Goal: Navigation & Orientation: Find specific page/section

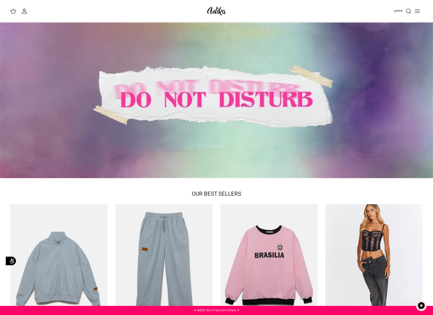
click at [152, 104] on div at bounding box center [216, 101] width 433 height 156
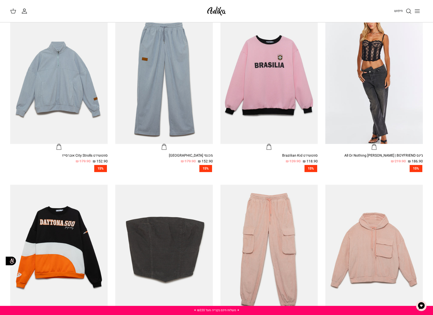
scroll to position [191, 0]
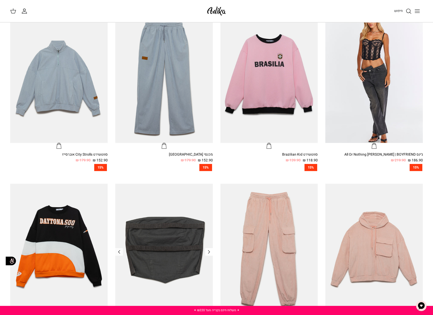
click at [209, 252] on icon "Left" at bounding box center [209, 252] width 6 height 6
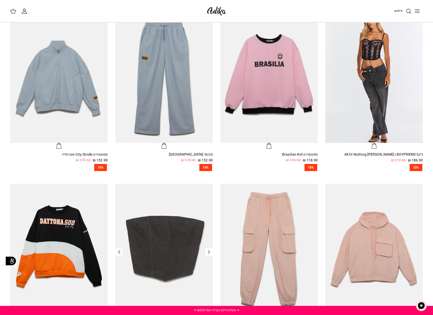
click at [209, 252] on icon "Left" at bounding box center [209, 252] width 6 height 6
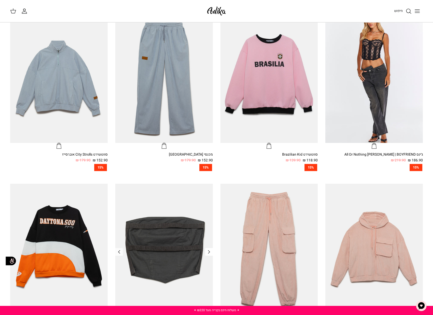
click at [209, 252] on icon "Left" at bounding box center [209, 252] width 6 height 6
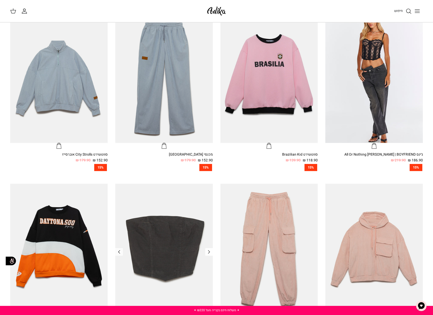
click at [209, 252] on icon "Left" at bounding box center [209, 252] width 6 height 6
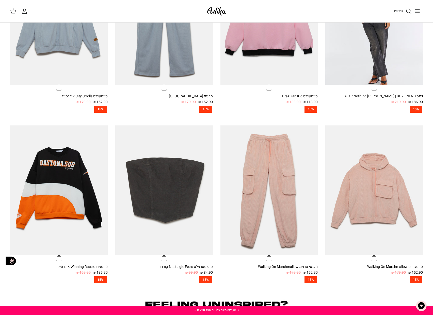
scroll to position [250, 0]
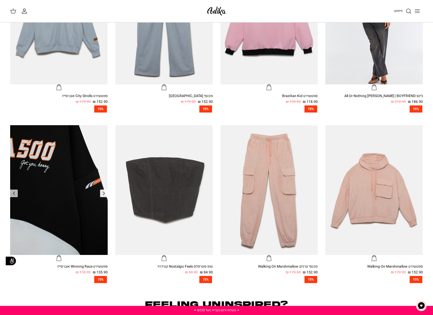
click at [102, 196] on icon "Left" at bounding box center [104, 194] width 6 height 6
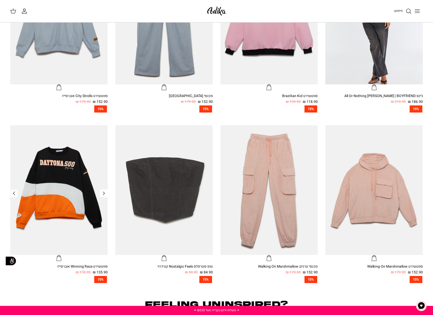
click at [102, 196] on icon "Left" at bounding box center [104, 194] width 6 height 6
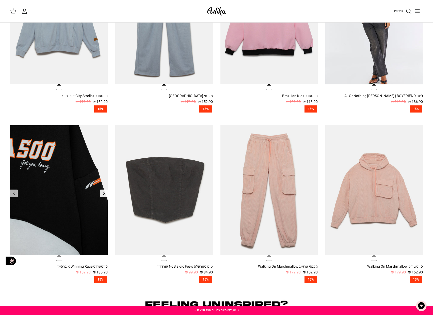
click at [102, 196] on icon "Left" at bounding box center [104, 194] width 6 height 6
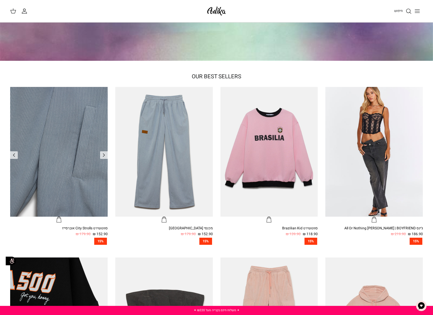
scroll to position [110, 0]
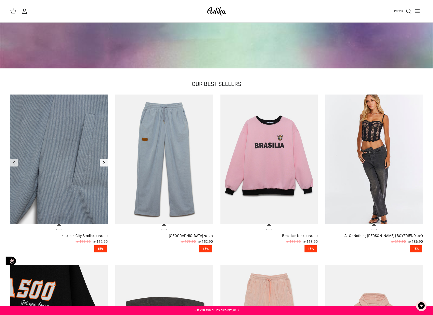
click at [106, 164] on icon "Left" at bounding box center [104, 163] width 6 height 6
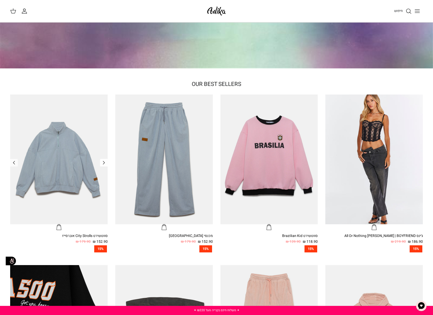
click at [106, 164] on icon "Left" at bounding box center [104, 163] width 6 height 6
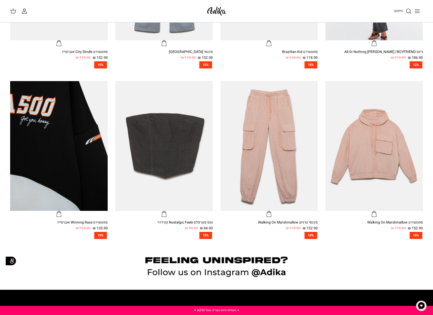
scroll to position [303, 0]
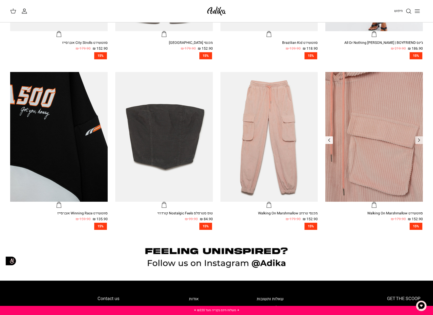
click at [329, 143] on icon "Right" at bounding box center [329, 140] width 6 height 6
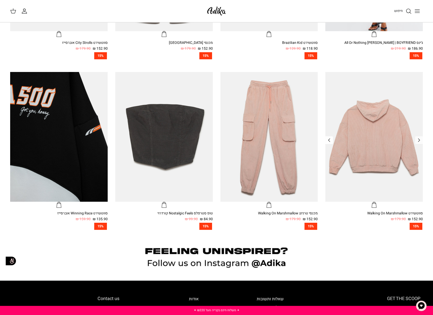
click at [329, 143] on icon "Right" at bounding box center [329, 140] width 6 height 6
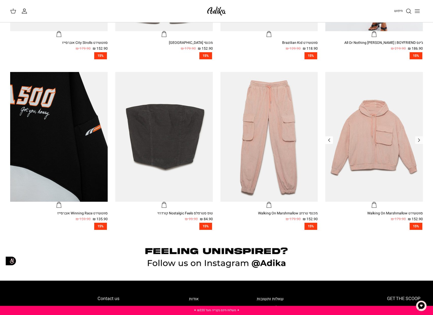
click at [329, 143] on link "Right" at bounding box center [329, 141] width 8 height 8
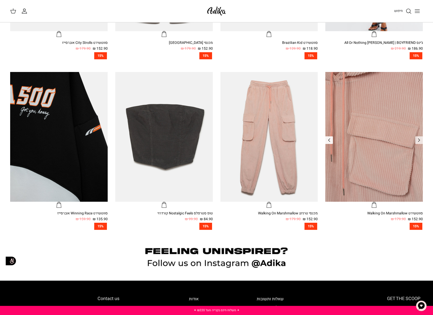
click at [329, 143] on link "Right" at bounding box center [329, 141] width 8 height 8
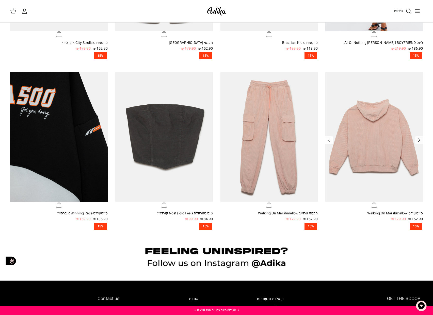
click at [329, 143] on link "Right" at bounding box center [329, 141] width 8 height 8
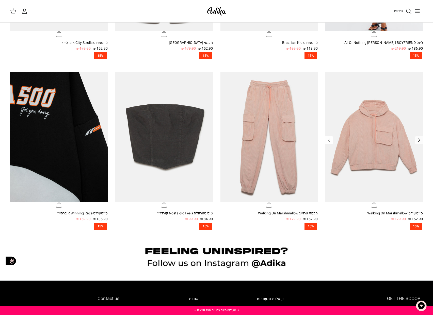
click at [329, 143] on link "Right" at bounding box center [329, 141] width 8 height 8
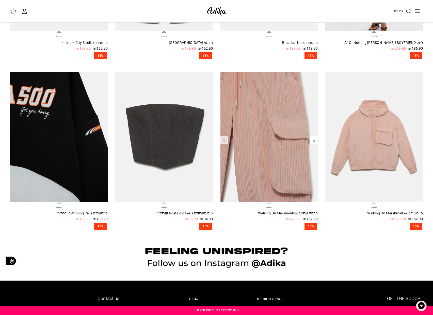
click at [314, 141] on icon "Left" at bounding box center [314, 140] width 6 height 6
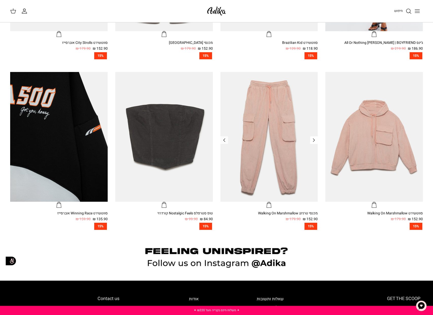
click at [314, 141] on icon "Left" at bounding box center [314, 140] width 6 height 6
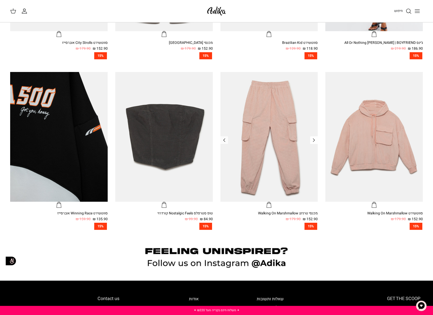
click at [314, 141] on icon "Left" at bounding box center [314, 140] width 6 height 6
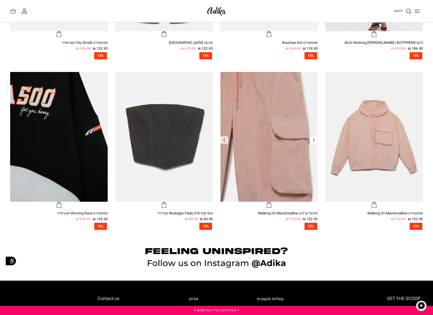
click at [314, 141] on icon "Left" at bounding box center [314, 140] width 6 height 6
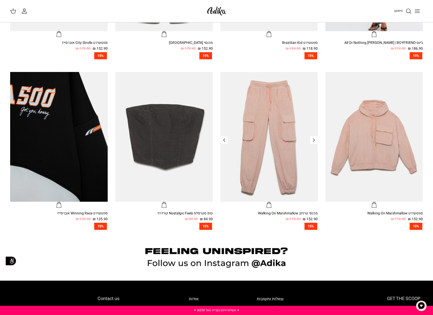
click at [314, 141] on icon "Left" at bounding box center [314, 140] width 6 height 6
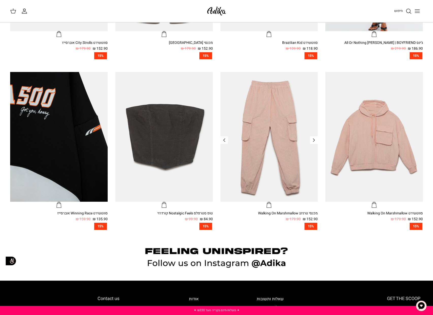
click at [314, 141] on icon "Left" at bounding box center [314, 140] width 6 height 6
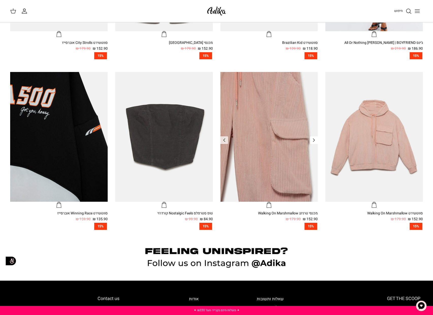
click at [314, 141] on icon "Left" at bounding box center [314, 140] width 6 height 6
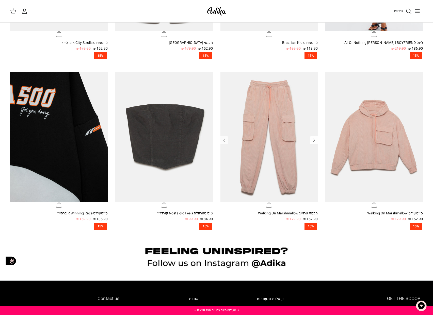
click at [314, 141] on icon "Left" at bounding box center [314, 140] width 6 height 6
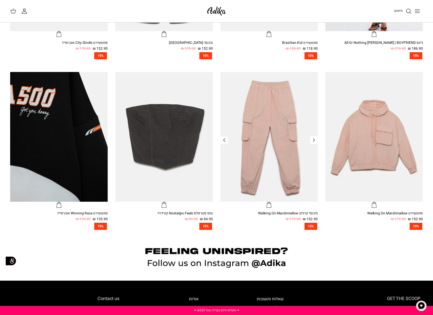
click at [314, 141] on icon "Left" at bounding box center [314, 140] width 6 height 6
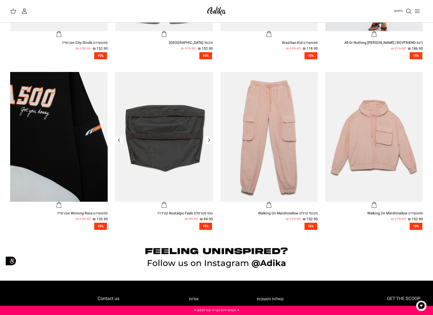
scroll to position [302, 0]
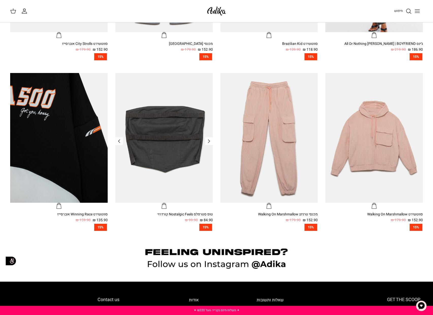
click at [207, 142] on icon "Left" at bounding box center [209, 141] width 6 height 6
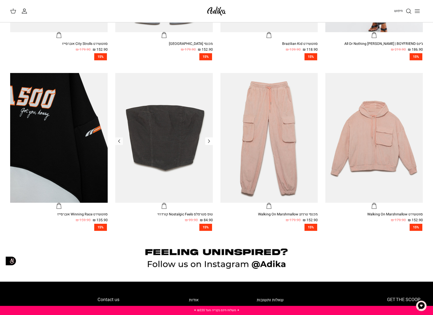
click at [207, 142] on icon "Left" at bounding box center [209, 141] width 6 height 6
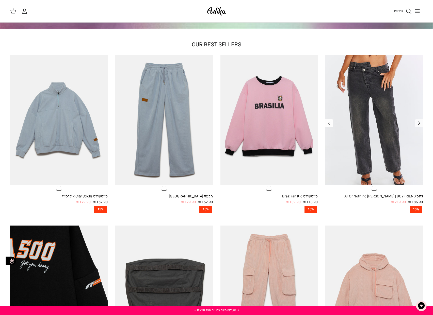
click at [331, 123] on icon "Right" at bounding box center [329, 123] width 6 height 6
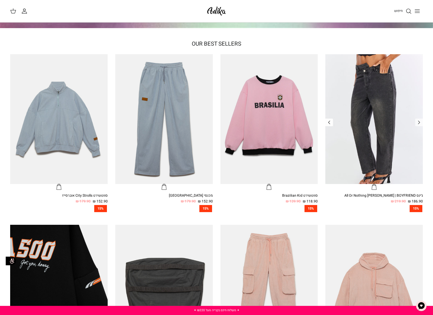
scroll to position [150, 0]
click at [328, 123] on icon "Right" at bounding box center [329, 122] width 6 height 6
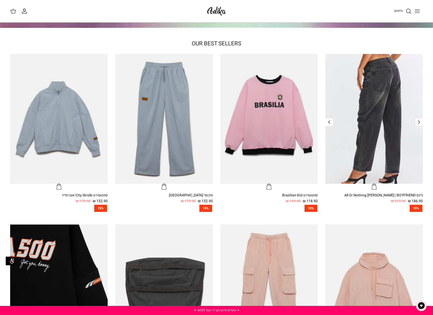
click at [328, 123] on icon "Right" at bounding box center [329, 122] width 6 height 6
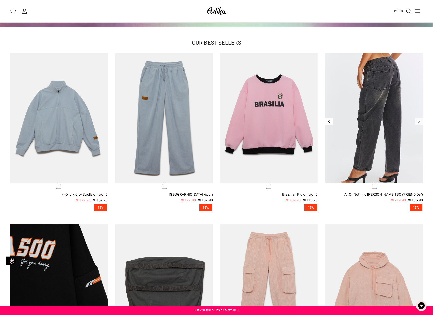
scroll to position [152, 0]
click at [113, 119] on div "Left Right מכנסי [GEOGRAPHIC_DATA] 152.90 ₪ 179.90 ₪ 15%" at bounding box center [160, 136] width 105 height 166
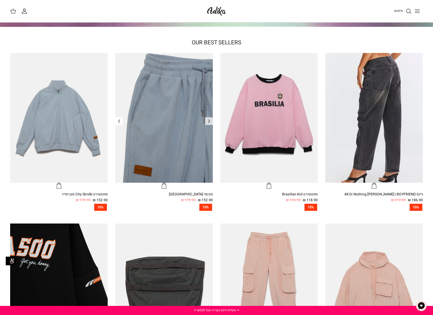
click at [120, 122] on icon "Right" at bounding box center [119, 121] width 6 height 6
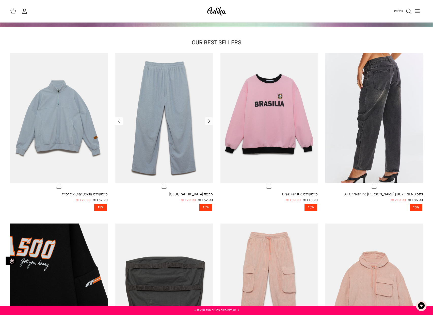
click at [120, 122] on icon "Right" at bounding box center [119, 121] width 6 height 6
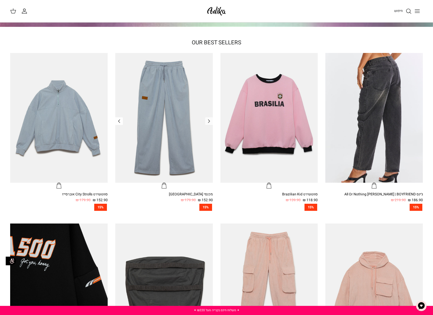
click at [120, 122] on icon "Right" at bounding box center [119, 121] width 6 height 6
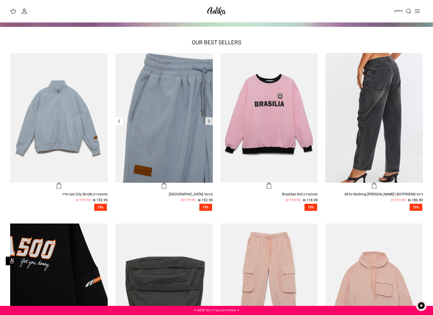
click at [120, 122] on icon "Right" at bounding box center [119, 121] width 6 height 6
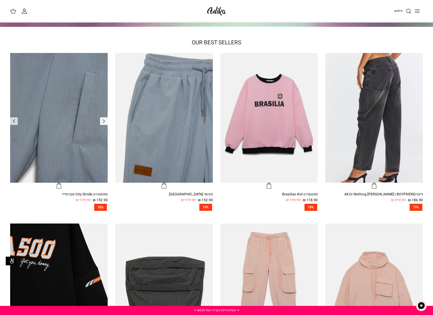
click at [107, 122] on icon "Left" at bounding box center [104, 121] width 6 height 6
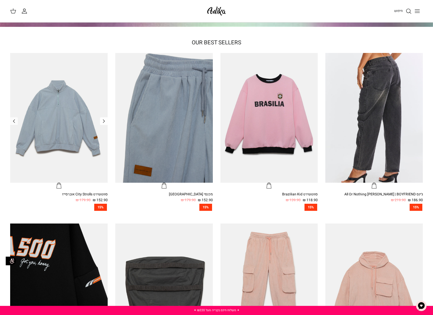
click at [107, 122] on icon "Left" at bounding box center [104, 121] width 6 height 6
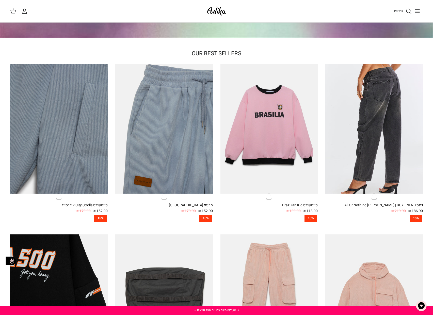
scroll to position [0, 0]
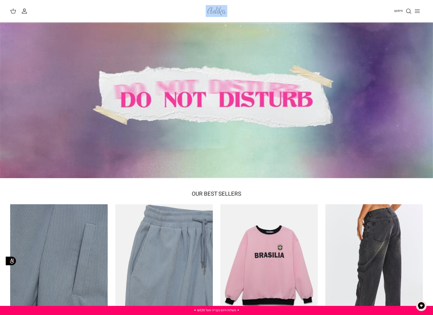
drag, startPoint x: 200, startPoint y: 7, endPoint x: 250, endPoint y: 11, distance: 50.1
click at [250, 11] on div "חיפוש החשבון שלי חיפוש" at bounding box center [216, 11] width 433 height 22
click at [229, 15] on div "חיפוש החשבון שלי חיפוש" at bounding box center [216, 11] width 433 height 22
click at [352, 8] on div "חיפוש" at bounding box center [327, 11] width 190 height 11
click at [417, 11] on line "Toggle menu" at bounding box center [417, 11] width 5 height 0
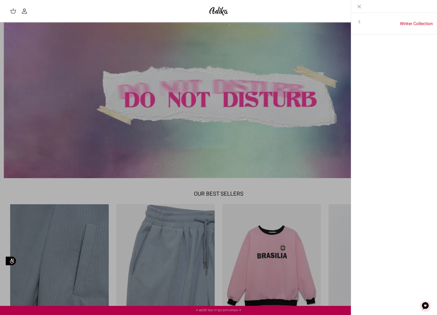
click at [360, 7] on icon "Close" at bounding box center [359, 7] width 6 height 6
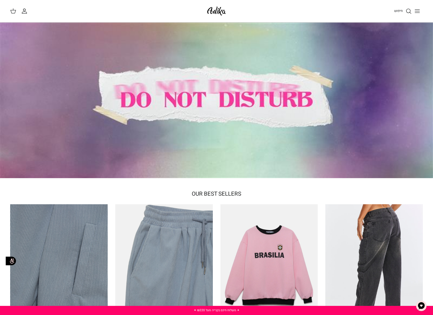
click at [48, 12] on div "החשבון שלי חיפוש" at bounding box center [105, 11] width 190 height 7
click at [23, 10] on circle "החשבון שלי" at bounding box center [24, 10] width 2 height 2
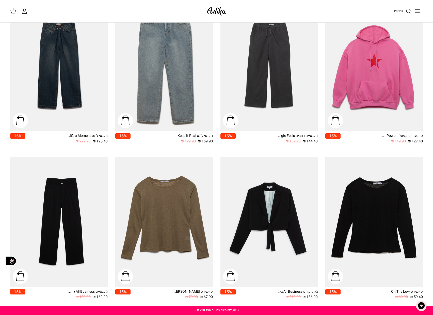
scroll to position [536, 0]
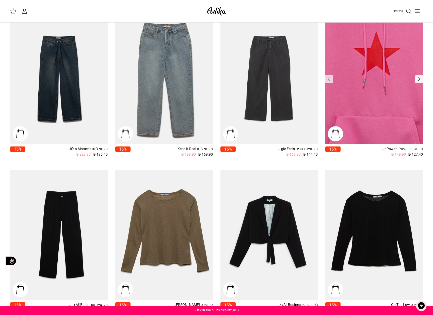
click at [419, 76] on icon "Left" at bounding box center [419, 79] width 6 height 6
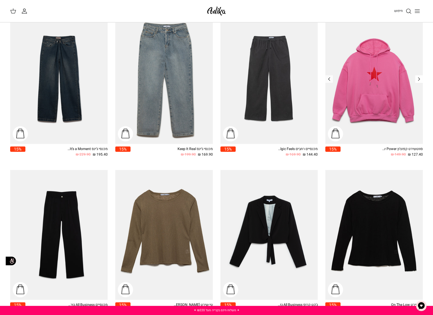
click at [419, 78] on icon "Left" at bounding box center [419, 79] width 6 height 6
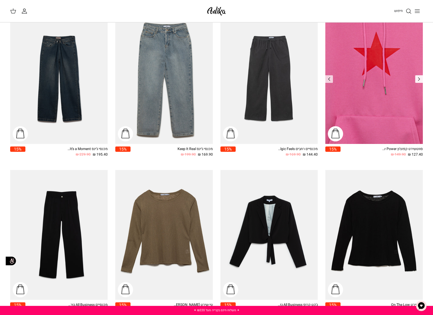
click at [419, 78] on icon "Left" at bounding box center [419, 79] width 6 height 6
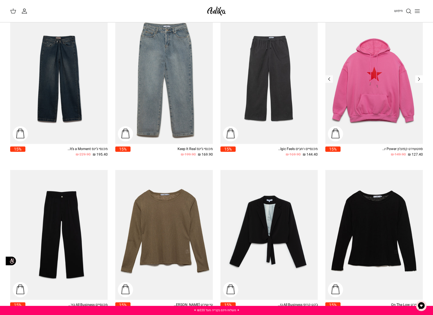
click at [419, 78] on icon "Left" at bounding box center [419, 79] width 6 height 6
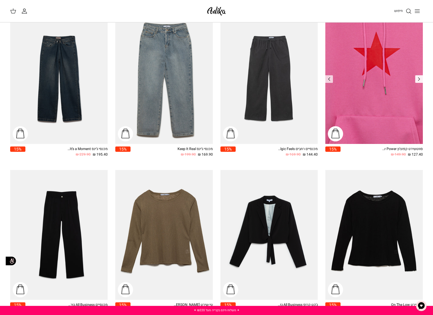
click at [419, 78] on icon "Left" at bounding box center [419, 79] width 6 height 6
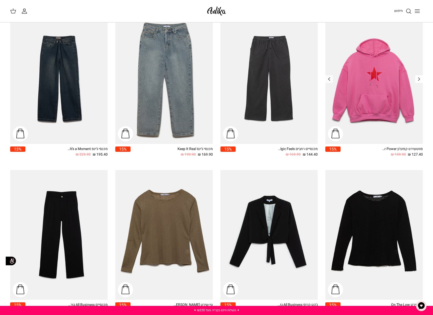
click at [418, 78] on icon "Left" at bounding box center [419, 79] width 6 height 6
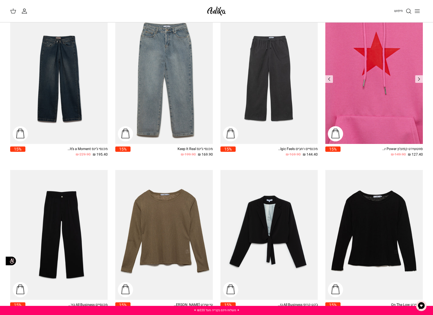
drag, startPoint x: 418, startPoint y: 78, endPoint x: 411, endPoint y: 78, distance: 7.1
click at [418, 77] on icon "Left" at bounding box center [419, 79] width 6 height 6
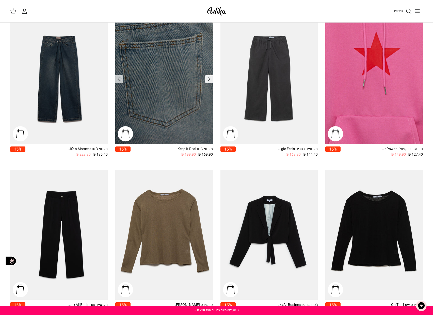
click at [207, 78] on icon "Left" at bounding box center [209, 79] width 6 height 6
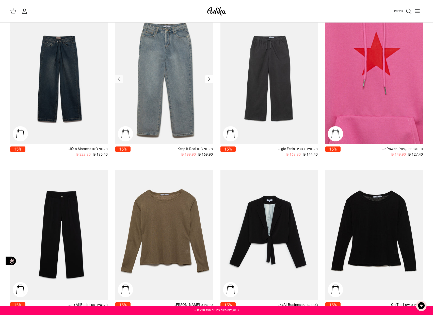
click at [207, 78] on icon "Left" at bounding box center [209, 79] width 6 height 6
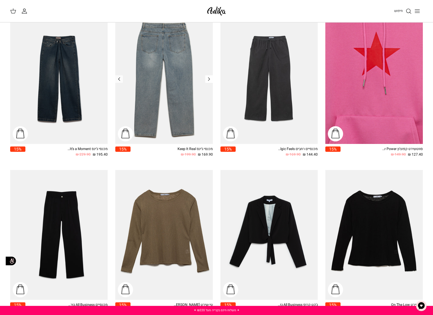
click at [207, 78] on icon "Left" at bounding box center [209, 79] width 6 height 6
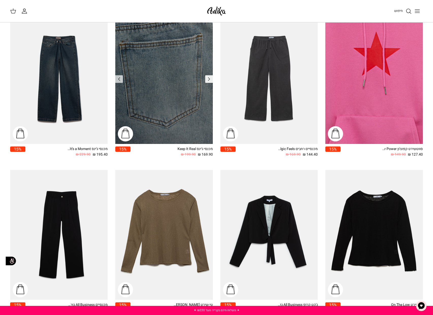
click at [207, 78] on icon "Left" at bounding box center [209, 79] width 6 height 6
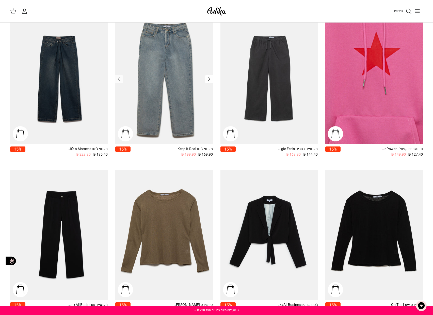
click at [207, 78] on icon "Left" at bounding box center [209, 79] width 6 height 6
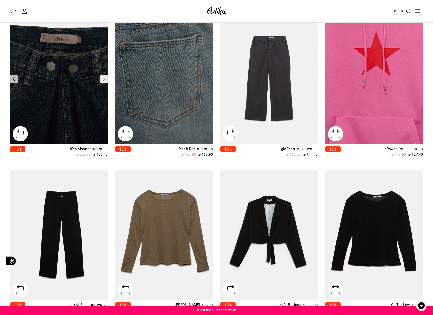
click at [103, 80] on icon "Left" at bounding box center [104, 79] width 6 height 6
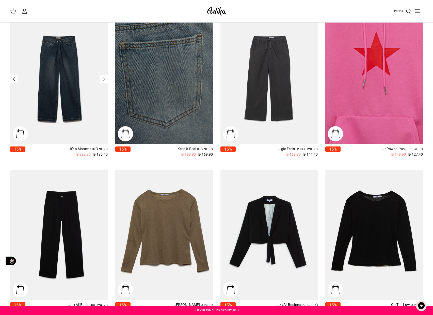
click at [103, 80] on polyline "Previous" at bounding box center [104, 79] width 2 height 3
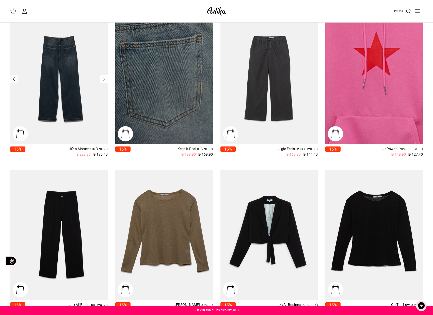
click at [103, 80] on polyline "Previous" at bounding box center [104, 79] width 2 height 3
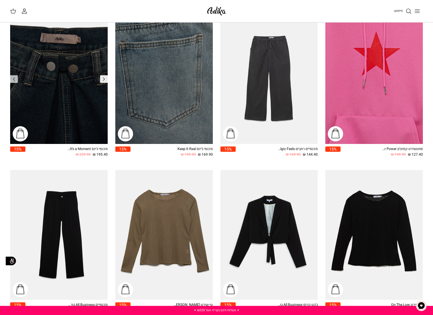
click at [103, 80] on icon "Left" at bounding box center [104, 79] width 6 height 6
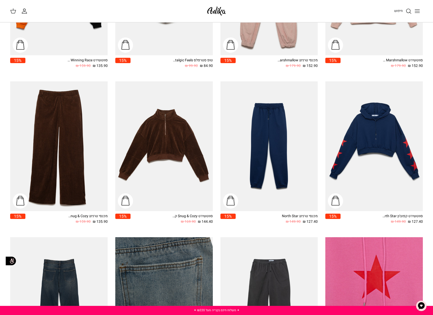
scroll to position [310, 0]
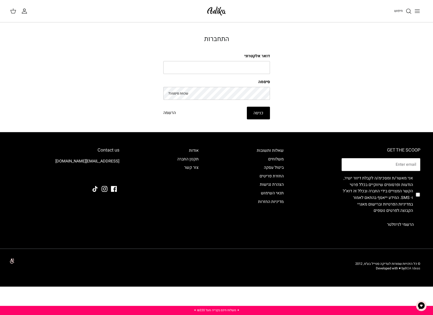
click at [415, 267] on link "BOA Ideas" at bounding box center [412, 268] width 15 height 5
